Goal: Task Accomplishment & Management: Manage account settings

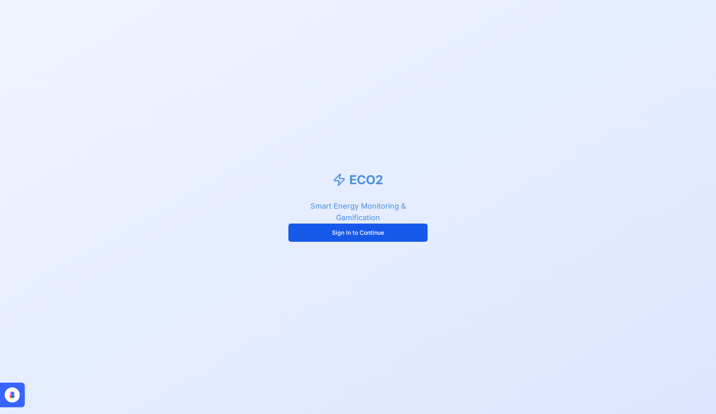
click at [369, 234] on button "Sign In to Continue" at bounding box center [357, 233] width 139 height 18
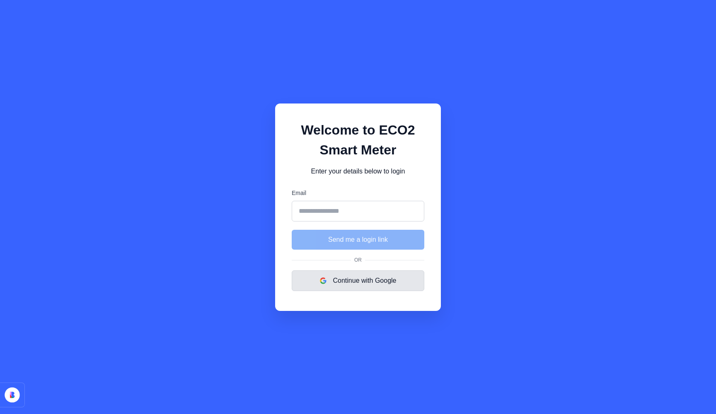
click at [362, 284] on button "Continue with Google" at bounding box center [358, 281] width 133 height 21
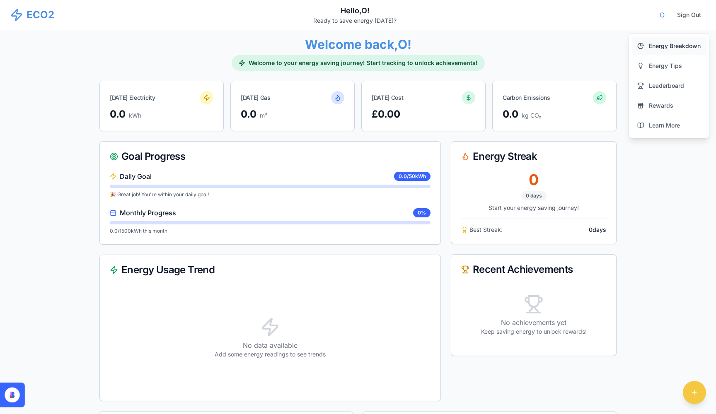
click at [680, 47] on span "Energy Breakdown" at bounding box center [675, 46] width 52 height 8
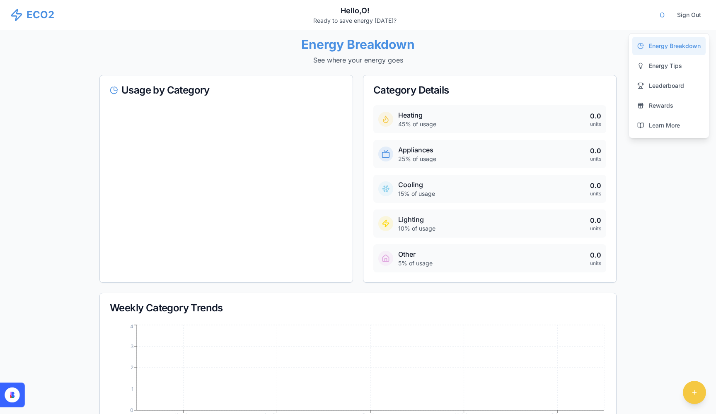
click at [680, 56] on div "Energy Breakdown Energy Tips Leaderboard Rewards Learn More" at bounding box center [668, 85] width 81 height 105
click at [679, 60] on link "Energy Tips" at bounding box center [668, 66] width 73 height 18
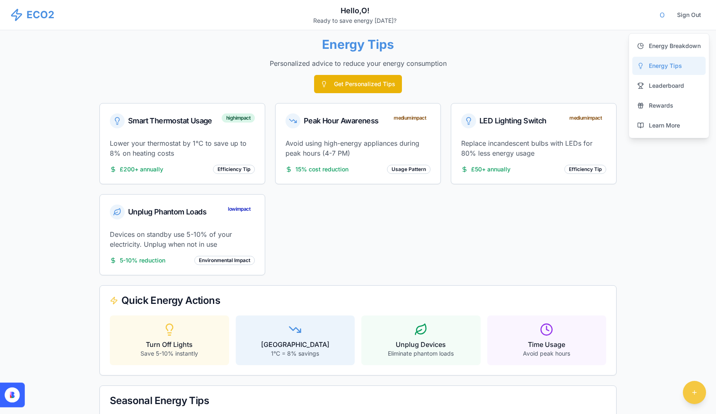
click at [377, 85] on button "Get Personalized Tips" at bounding box center [358, 84] width 88 height 18
click at [645, 87] on link "Leaderboard" at bounding box center [668, 86] width 73 height 18
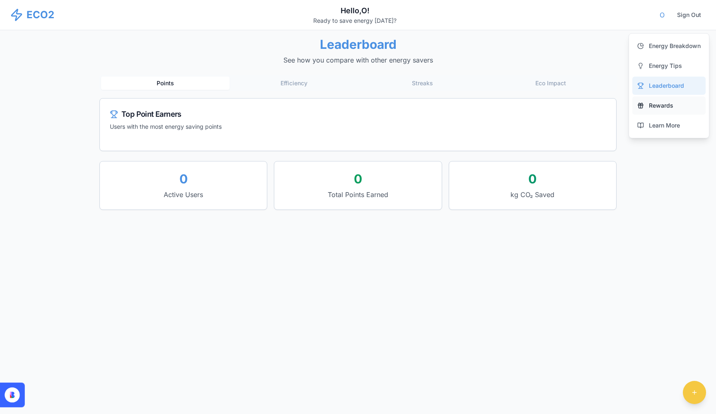
click at [654, 105] on span "Rewards" at bounding box center [661, 106] width 24 height 8
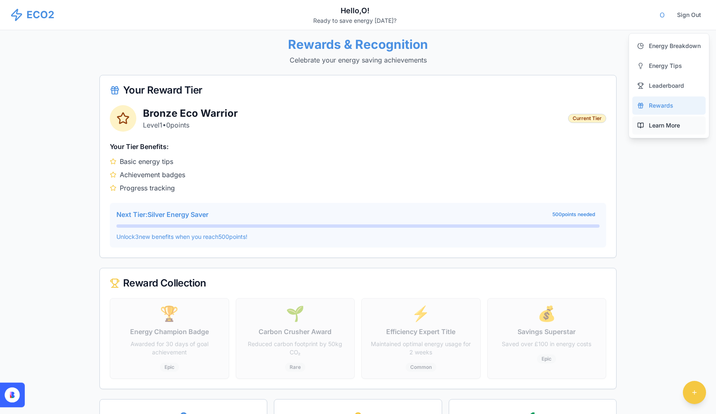
click at [653, 121] on link "Learn More" at bounding box center [668, 125] width 73 height 18
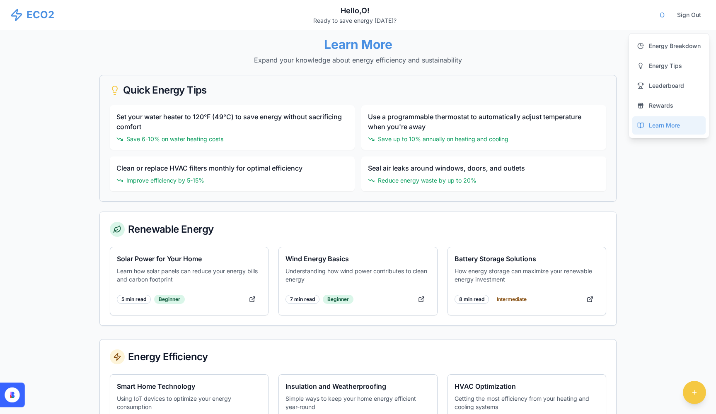
click at [656, 136] on div "Energy Breakdown Energy Tips Leaderboard Rewards Learn More" at bounding box center [668, 85] width 81 height 105
click at [649, 47] on span "Energy Breakdown" at bounding box center [675, 46] width 52 height 8
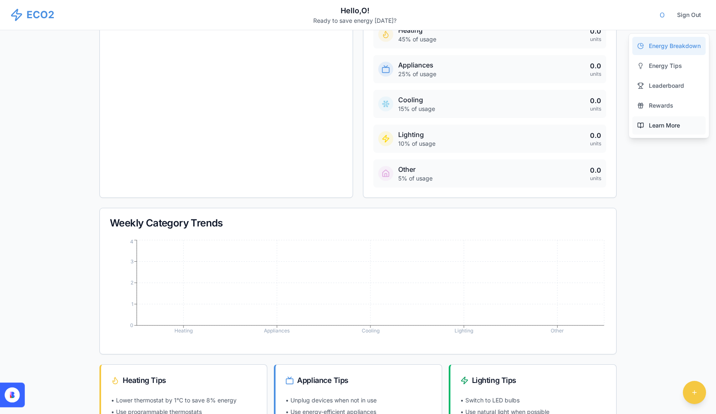
scroll to position [91, 0]
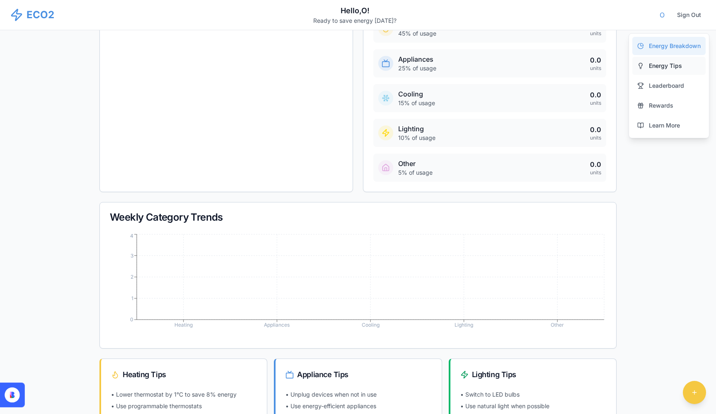
click at [668, 65] on span "Energy Tips" at bounding box center [665, 66] width 33 height 8
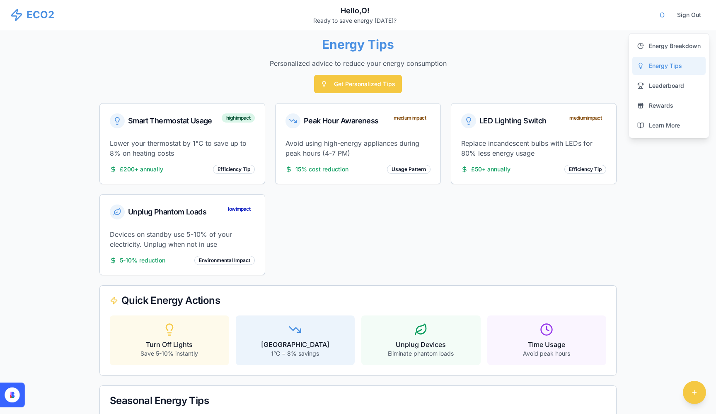
click at [393, 256] on div "Smart Thermostat Usage high impact Lower your thermostat by 1°C to save up to 8…" at bounding box center [357, 189] width 517 height 172
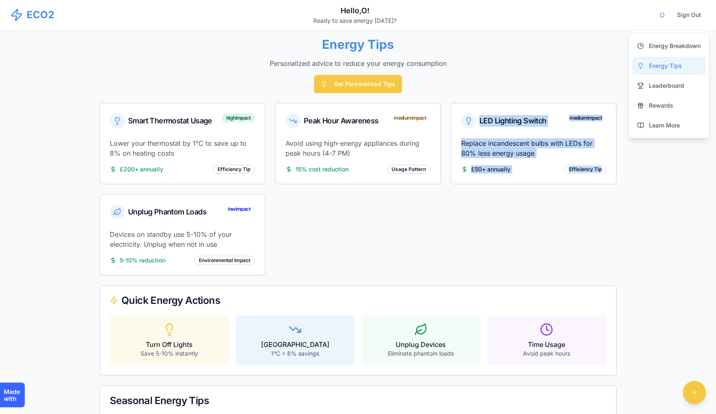
drag, startPoint x: 715, startPoint y: 247, endPoint x: 272, endPoint y: 227, distance: 443.7
click at [351, 243] on main "Energy Tips Personalized advice to reduce your energy consumption Get Personali…" at bounding box center [358, 263] width 716 height 467
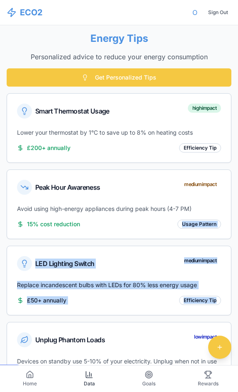
scroll to position [0, 0]
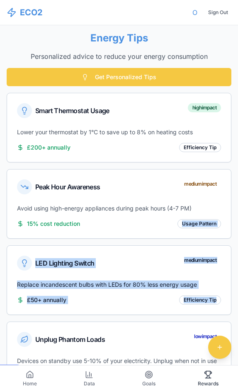
click at [217, 382] on span "Rewards" at bounding box center [208, 383] width 21 height 7
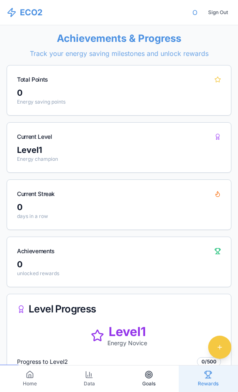
click at [145, 377] on icon at bounding box center [149, 374] width 8 height 8
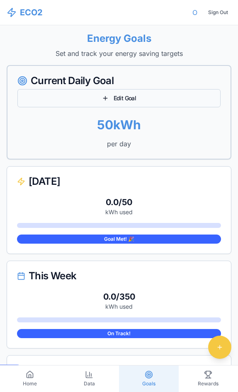
click at [102, 97] on button "Edit Goal" at bounding box center [118, 98] width 203 height 18
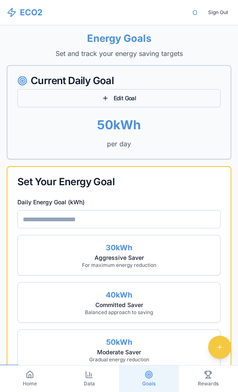
click at [102, 97] on button "Edit Goal" at bounding box center [118, 98] width 203 height 18
click at [121, 94] on button "Edit Goal" at bounding box center [118, 98] width 203 height 18
click at [117, 145] on p "per day" at bounding box center [118, 144] width 203 height 10
drag, startPoint x: 134, startPoint y: 126, endPoint x: 77, endPoint y: 125, distance: 57.2
click at [77, 124] on div "50 kWh" at bounding box center [118, 124] width 203 height 15
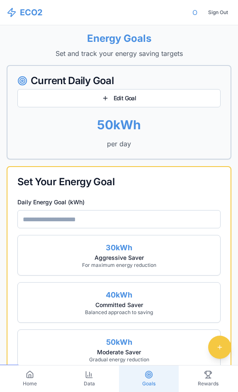
click at [185, 222] on input "Daily Energy Goal (kWh)" at bounding box center [118, 219] width 203 height 18
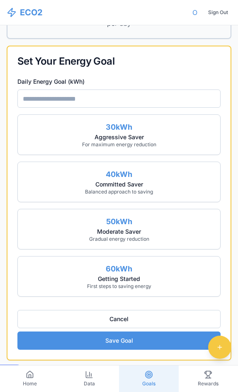
click at [151, 278] on div "Getting Started" at bounding box center [118, 279] width 189 height 8
type input "**"
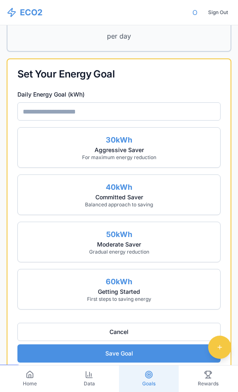
scroll to position [107, 0]
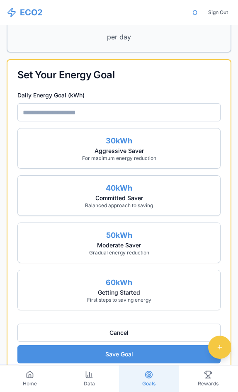
click at [147, 290] on div "Getting Started" at bounding box center [118, 292] width 189 height 8
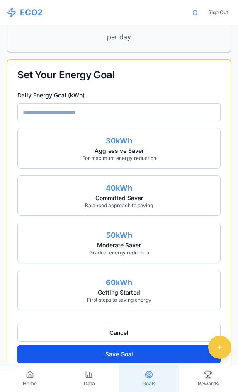
click at [118, 358] on button "Save Goal" at bounding box center [118, 354] width 203 height 18
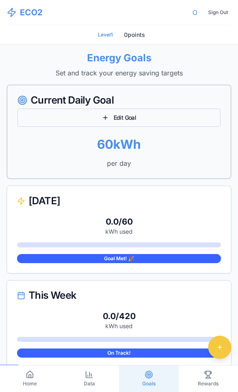
drag, startPoint x: 184, startPoint y: 121, endPoint x: 178, endPoint y: 122, distance: 5.6
click at [183, 121] on button "Edit Goal" at bounding box center [118, 118] width 203 height 18
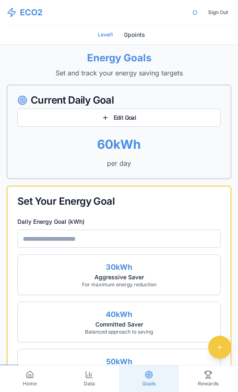
click at [140, 268] on div "30 kWh" at bounding box center [118, 267] width 189 height 12
type input "**"
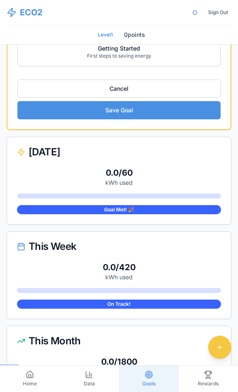
scroll to position [376, 0]
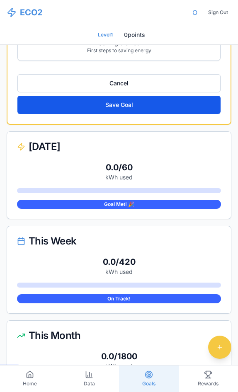
click at [70, 113] on button "Save Goal" at bounding box center [118, 105] width 203 height 18
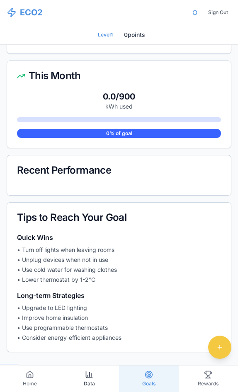
scroll to position [314, 0]
click at [32, 377] on icon at bounding box center [30, 374] width 8 height 8
